Goal: Navigation & Orientation: Find specific page/section

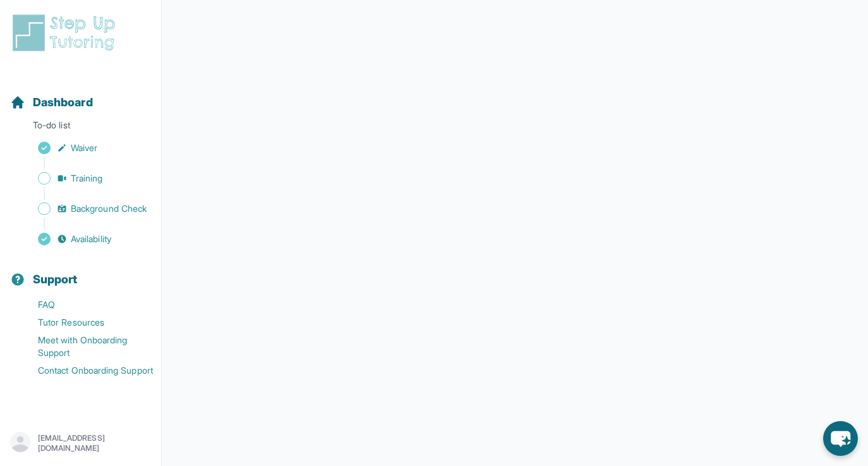
scroll to position [187, 0]
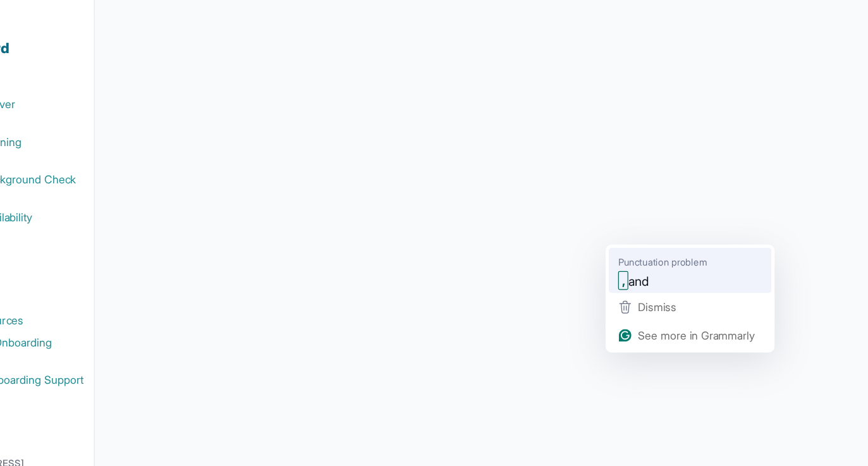
click at [597, 267] on div "Punctuation problem , and" at bounding box center [642, 282] width 121 height 37
click at [619, 277] on span "Punctuation problem" at bounding box center [620, 275] width 71 height 13
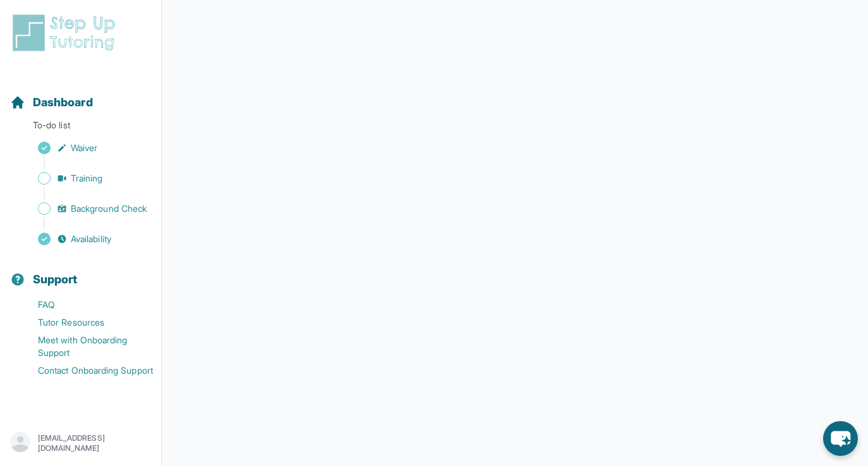
scroll to position [0, 0]
click at [76, 150] on span "Waiver" at bounding box center [84, 148] width 27 height 13
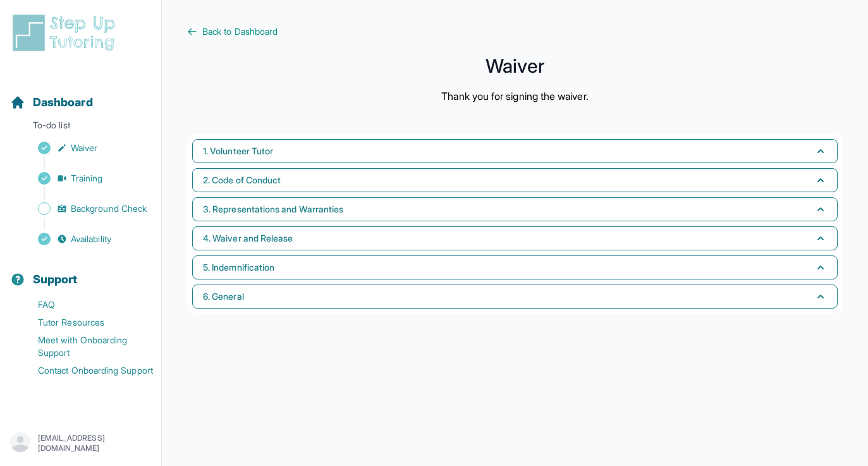
click at [97, 225] on div "Sidebar" at bounding box center [83, 223] width 146 height 13
click at [97, 158] on div "Sidebar" at bounding box center [83, 163] width 146 height 13
click at [97, 168] on div "Sidebar" at bounding box center [83, 163] width 146 height 13
click at [97, 176] on span "Training" at bounding box center [87, 178] width 32 height 13
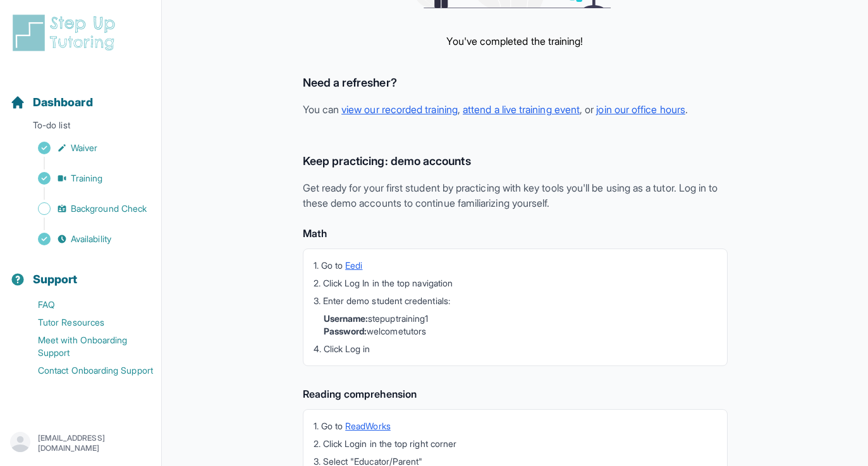
scroll to position [330, 0]
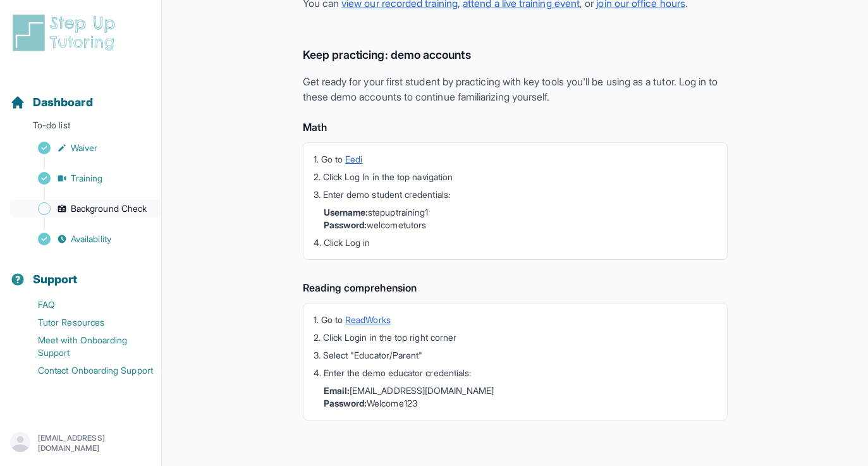
click at [100, 201] on link "Background Check" at bounding box center [85, 209] width 151 height 18
